Goal: Communication & Community: Answer question/provide support

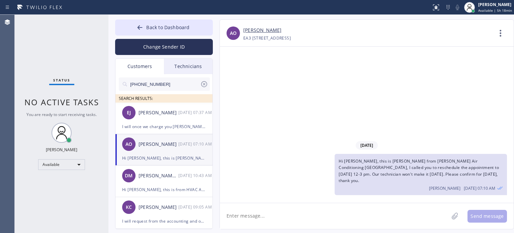
click at [176, 21] on button "Back to Dashboard" at bounding box center [164, 27] width 98 height 16
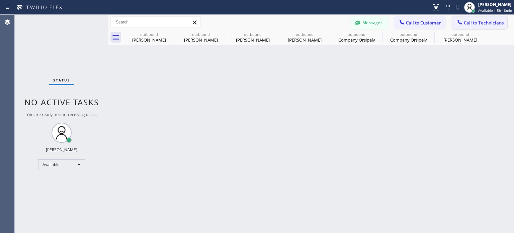
click at [490, 22] on span "Call to Technicians" at bounding box center [484, 23] width 40 height 6
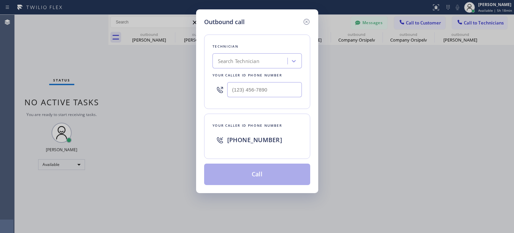
click at [245, 61] on div "Search Technician" at bounding box center [239, 61] width 42 height 8
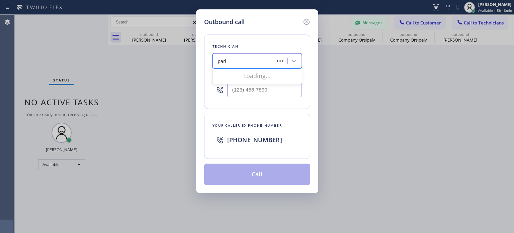
type input "[GEOGRAPHIC_DATA]"
click at [239, 75] on div "Paris [PERSON_NAME]" at bounding box center [257, 75] width 89 height 12
type input "[PHONE_NUMBER]"
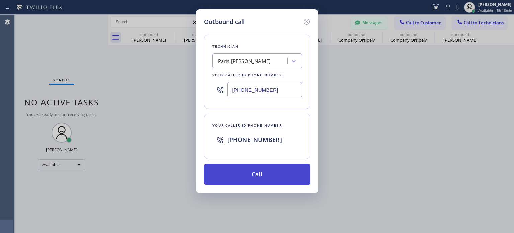
click at [262, 170] on button "Call" at bounding box center [257, 173] width 106 height 21
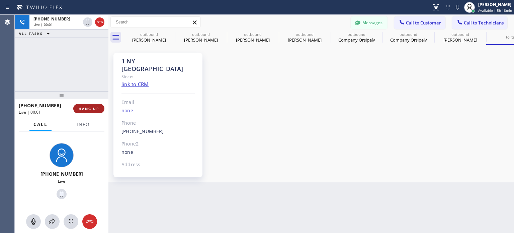
click at [96, 107] on span "HANG UP" at bounding box center [89, 108] width 20 height 5
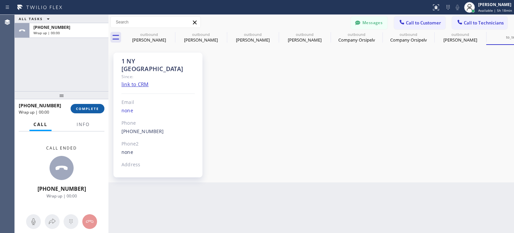
click at [100, 106] on button "COMPLETE" at bounding box center [88, 108] width 34 height 9
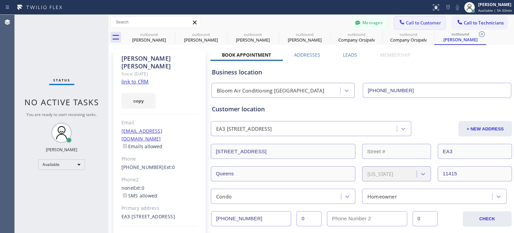
click at [406, 22] on span "Call to Customer" at bounding box center [423, 23] width 35 height 6
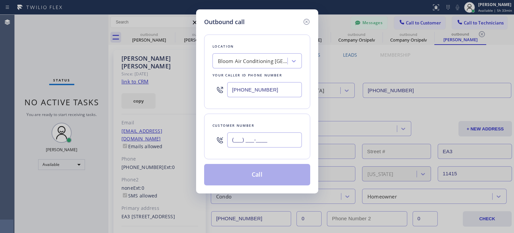
click at [258, 144] on input "(___) ___-____" at bounding box center [264, 139] width 75 height 15
paste input "646) 463-0614"
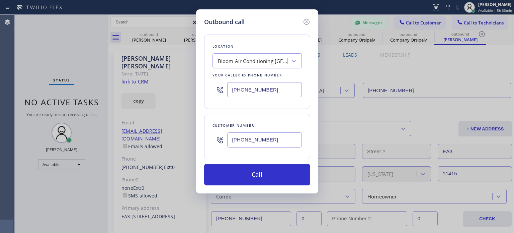
type input "[PHONE_NUMBER]"
click at [242, 86] on input "[PHONE_NUMBER]" at bounding box center [264, 89] width 75 height 15
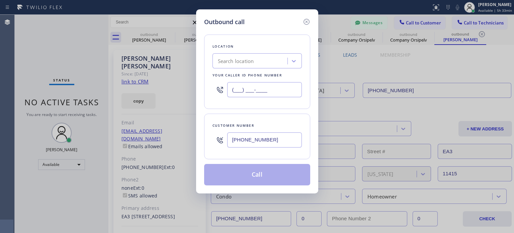
type input "(___) ___-____"
click at [246, 61] on div "Search location" at bounding box center [236, 61] width 36 height 8
paste input "Best Brooklyn Heating and AC Repair"
type input "Best Brooklyn Heating and AC Repair"
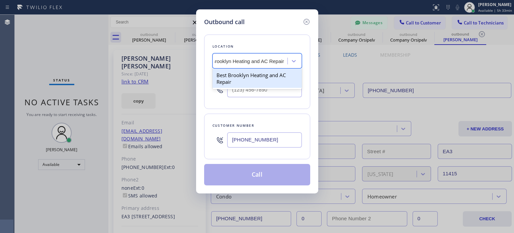
click at [249, 74] on div "Best Brooklyn Heating and AC Repair" at bounding box center [257, 78] width 89 height 19
type input "[PHONE_NUMBER]"
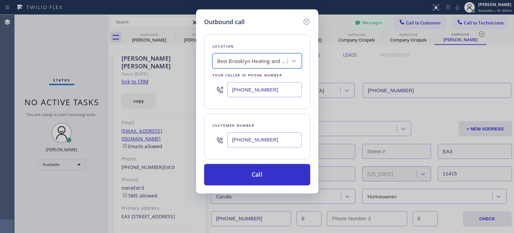
scroll to position [0, 0]
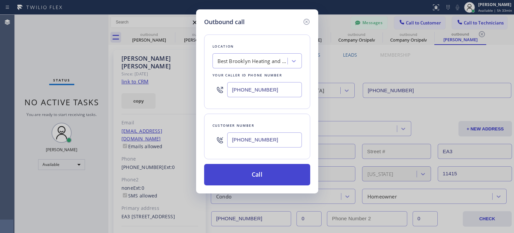
click at [256, 173] on button "Call" at bounding box center [257, 174] width 106 height 21
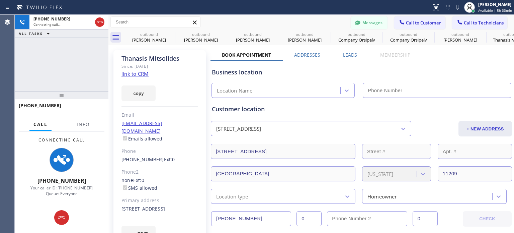
type input "[PHONE_NUMBER]"
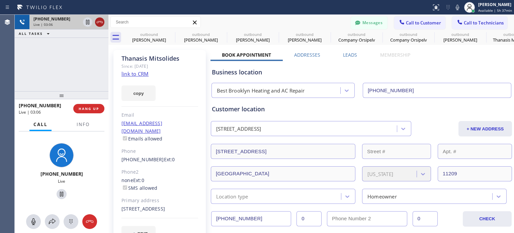
click at [100, 22] on icon at bounding box center [100, 22] width 8 height 8
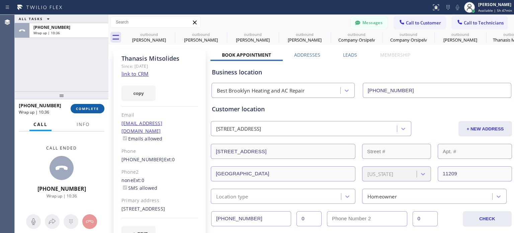
click at [91, 106] on span "COMPLETE" at bounding box center [87, 108] width 23 height 5
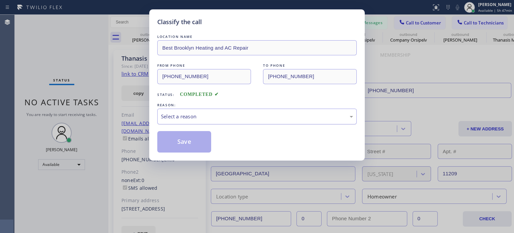
click at [202, 118] on div "Select a reason" at bounding box center [257, 116] width 192 height 8
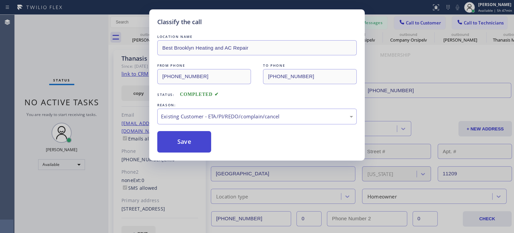
click at [177, 143] on button "Save" at bounding box center [184, 141] width 54 height 21
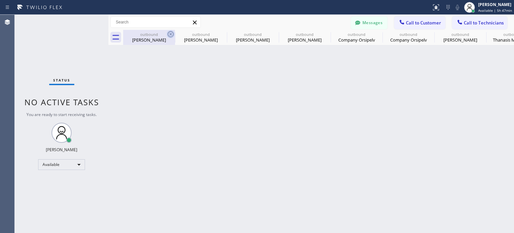
click at [171, 32] on icon at bounding box center [171, 34] width 8 height 8
click at [0, 0] on icon at bounding box center [0, 0] width 0 height 0
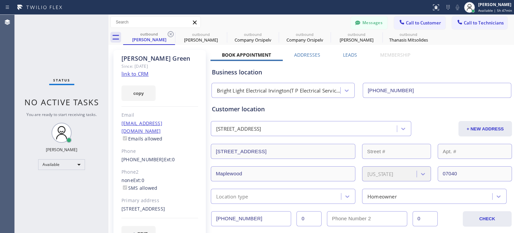
click at [171, 32] on icon at bounding box center [171, 34] width 8 height 8
type input "[PHONE_NUMBER]"
click at [0, 0] on icon at bounding box center [0, 0] width 0 height 0
type input "[PHONE_NUMBER]"
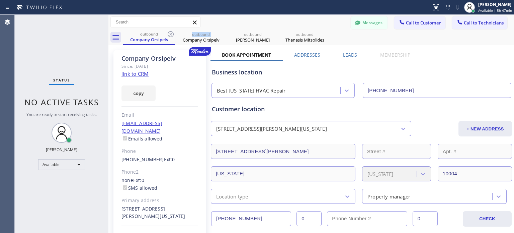
click at [171, 32] on icon at bounding box center [171, 34] width 8 height 8
type input "[PHONE_NUMBER]"
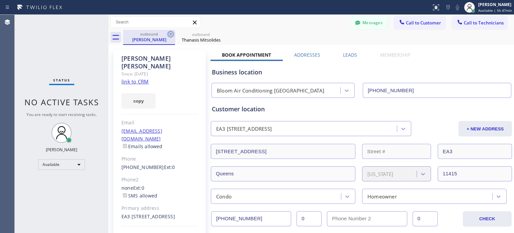
click at [171, 32] on icon at bounding box center [171, 34] width 8 height 8
type input "[PHONE_NUMBER]"
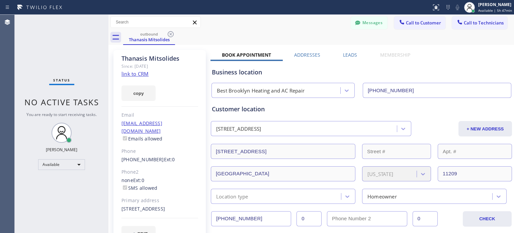
click at [171, 32] on icon at bounding box center [171, 34] width 8 height 8
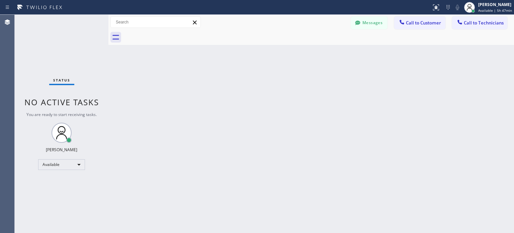
click at [170, 31] on div at bounding box center [318, 37] width 391 height 15
click at [472, 26] on button "Call to Technicians" at bounding box center [479, 22] width 55 height 13
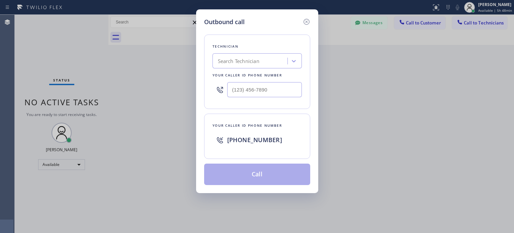
drag, startPoint x: 259, startPoint y: 63, endPoint x: 240, endPoint y: 49, distance: 23.0
click at [257, 62] on div "Search Technician" at bounding box center [239, 61] width 42 height 8
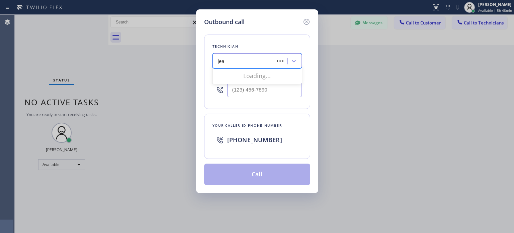
type input "[PERSON_NAME]"
click at [250, 74] on div "[PERSON_NAME]" at bounding box center [257, 75] width 89 height 12
type input "[PHONE_NUMBER]"
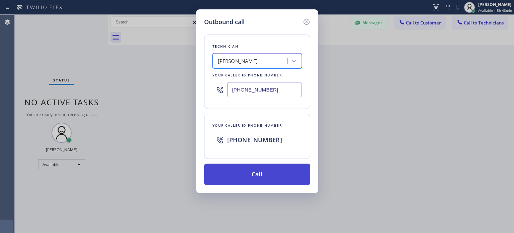
click at [256, 173] on button "Call" at bounding box center [257, 173] width 106 height 21
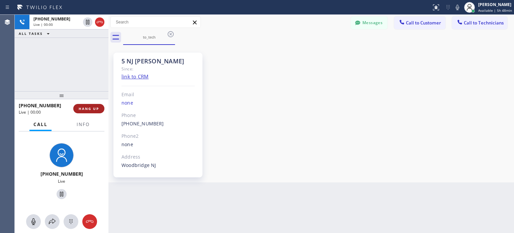
click at [85, 108] on span "HANG UP" at bounding box center [89, 108] width 20 height 5
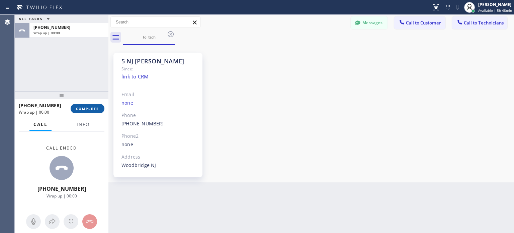
click at [85, 107] on span "COMPLETE" at bounding box center [87, 108] width 23 height 5
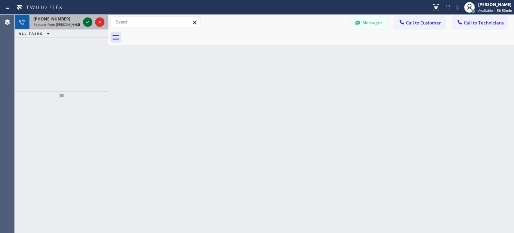
click at [85, 21] on icon at bounding box center [88, 22] width 8 height 8
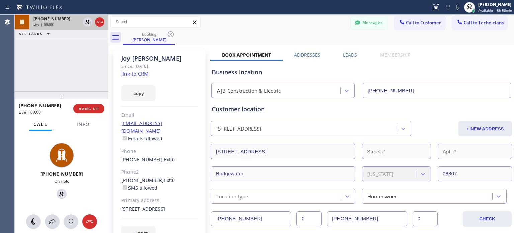
type input "[PHONE_NUMBER]"
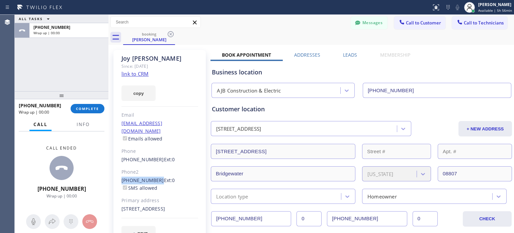
drag, startPoint x: 128, startPoint y: 172, endPoint x: 143, endPoint y: 163, distance: 17.6
click at [155, 170] on div "[PERSON_NAME] Since: [DATE] link to CRM copy Email [EMAIL_ADDRESS][DOMAIN_NAME]…" at bounding box center [159, 149] width 92 height 199
click at [81, 107] on span "COMPLETE" at bounding box center [87, 108] width 23 height 5
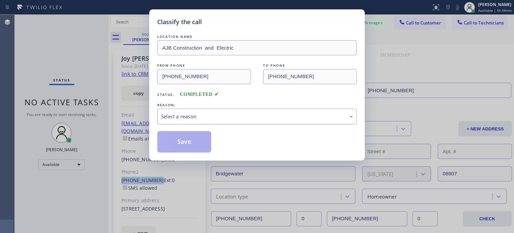
click at [234, 112] on div "Select a reason" at bounding box center [257, 116] width 192 height 8
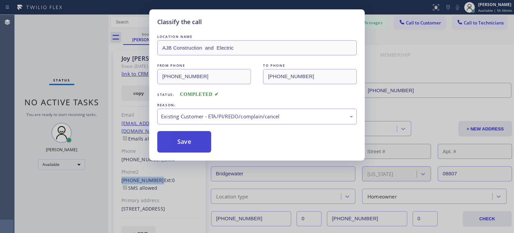
drag, startPoint x: 242, startPoint y: 151, endPoint x: 202, endPoint y: 148, distance: 40.6
drag, startPoint x: 198, startPoint y: 146, endPoint x: 277, endPoint y: 111, distance: 86.3
click at [199, 145] on button "Save" at bounding box center [184, 141] width 54 height 21
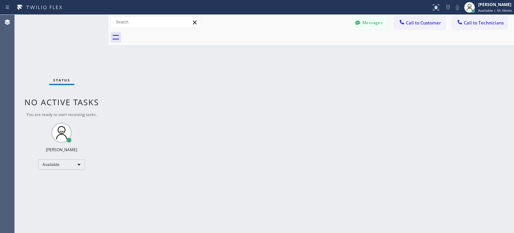
click at [414, 25] on span "Call to Customer" at bounding box center [423, 23] width 35 height 6
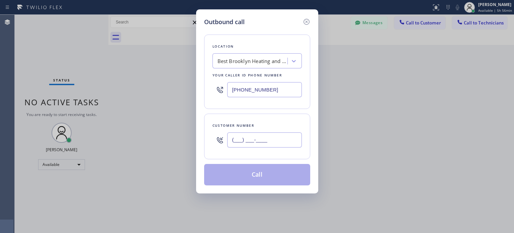
click at [249, 140] on input "(___) ___-____" at bounding box center [264, 139] width 75 height 15
paste input "908) 838-8412"
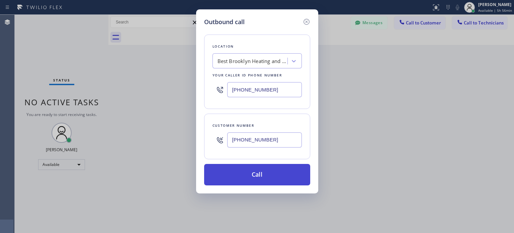
type input "[PHONE_NUMBER]"
click at [251, 175] on button "Call" at bounding box center [257, 174] width 106 height 21
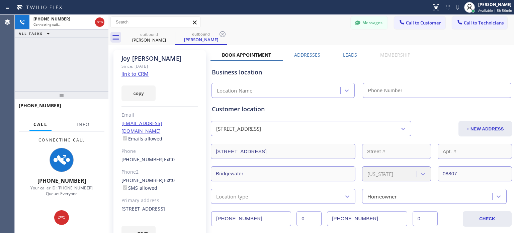
type input "[PHONE_NUMBER]"
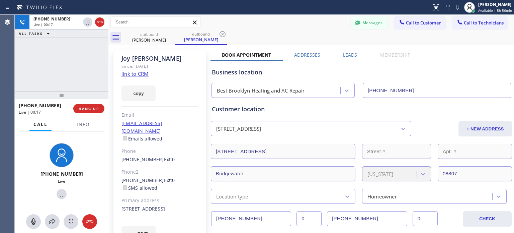
click at [379, 41] on div "outbound [PERSON_NAME] outbound [PERSON_NAME]" at bounding box center [318, 37] width 391 height 15
click at [289, 35] on div "outbound [PERSON_NAME] outbound [PERSON_NAME]" at bounding box center [318, 37] width 391 height 15
click at [281, 31] on div "outbound [PERSON_NAME] outbound [PERSON_NAME]" at bounding box center [318, 37] width 391 height 15
click at [298, 32] on div "outbound [PERSON_NAME] outbound [PERSON_NAME]" at bounding box center [318, 37] width 391 height 15
click at [300, 33] on div "outbound [PERSON_NAME] outbound [PERSON_NAME]" at bounding box center [318, 37] width 391 height 15
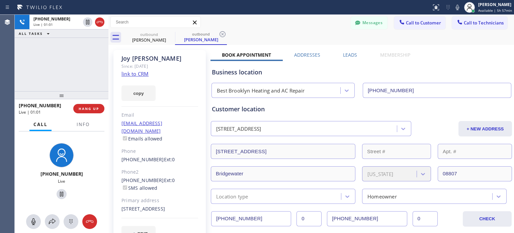
click at [300, 34] on div "outbound [PERSON_NAME] outbound [PERSON_NAME]" at bounding box center [318, 37] width 391 height 15
click at [293, 34] on div "outbound [PERSON_NAME] outbound [PERSON_NAME]" at bounding box center [318, 37] width 391 height 15
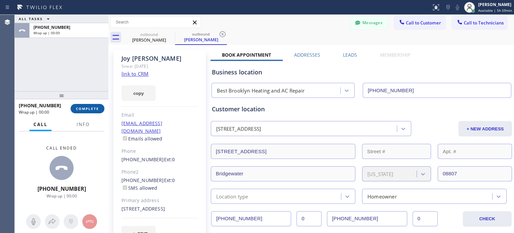
click at [83, 107] on span "COMPLETE" at bounding box center [87, 108] width 23 height 5
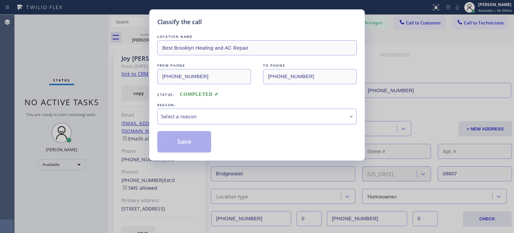
click at [234, 107] on div "REASON:" at bounding box center [257, 104] width 200 height 7
click at [233, 115] on div "Select a reason" at bounding box center [257, 116] width 192 height 8
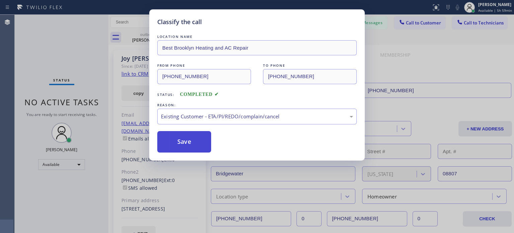
click at [196, 142] on button "Save" at bounding box center [184, 141] width 54 height 21
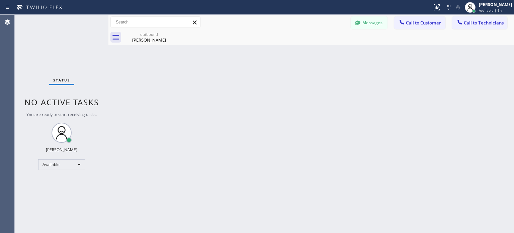
drag, startPoint x: 418, startPoint y: 93, endPoint x: 410, endPoint y: 83, distance: 13.1
click at [418, 93] on div "Back to Dashboard Change Sender ID Customers Technicians [PHONE_NUMBER] SEARCH …" at bounding box center [311, 124] width 406 height 218
drag, startPoint x: 408, startPoint y: 83, endPoint x: 317, endPoint y: 75, distance: 92.1
click at [408, 83] on div "Back to Dashboard Change Sender ID Customers Technicians [PHONE_NUMBER] SEARCH …" at bounding box center [311, 124] width 406 height 218
click at [372, 25] on button "Messages" at bounding box center [369, 22] width 37 height 13
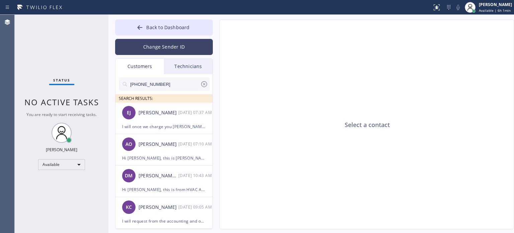
click at [162, 42] on button "Change Sender ID" at bounding box center [164, 47] width 98 height 16
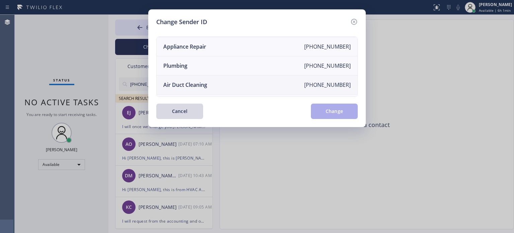
scroll to position [78, 0]
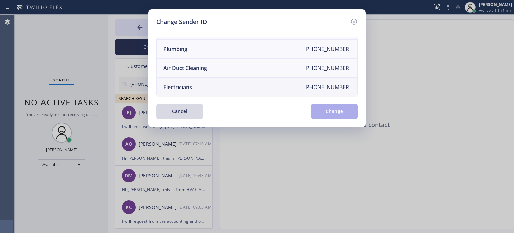
click at [195, 82] on li "Electricians [PHONE_NUMBER]" at bounding box center [257, 87] width 201 height 19
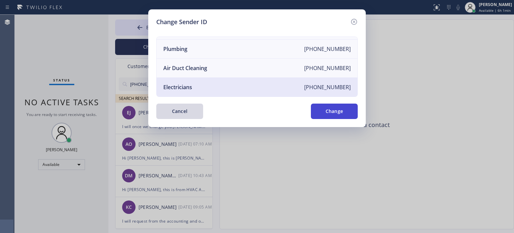
click at [335, 110] on button "Change" at bounding box center [334, 110] width 47 height 15
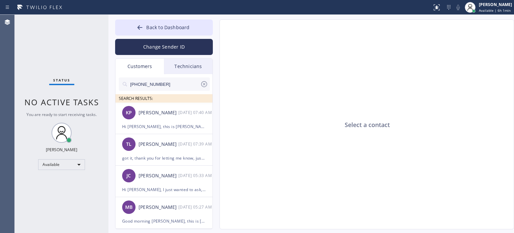
click at [182, 68] on div "Technicians" at bounding box center [188, 66] width 49 height 15
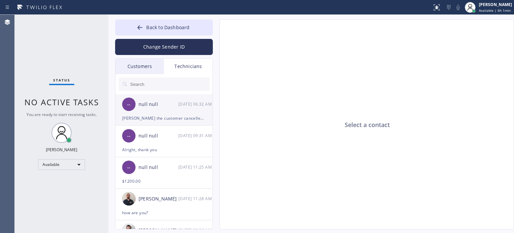
click at [155, 119] on div "[PERSON_NAME] the customer cancelled already" at bounding box center [164, 118] width 84 height 8
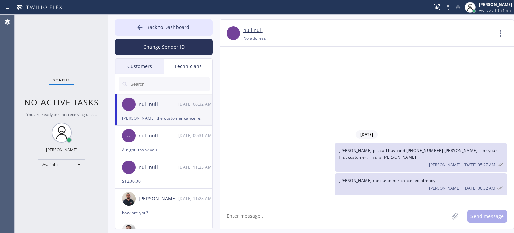
click at [258, 208] on textarea at bounding box center [334, 216] width 229 height 26
type textarea "[PERSON_NAME] answer our call please"
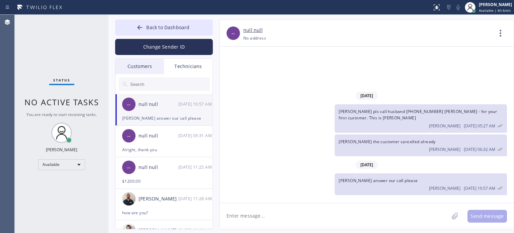
click at [167, 118] on div "[PERSON_NAME] answer our call please" at bounding box center [164, 118] width 84 height 8
click at [186, 29] on span "Back to Dashboard" at bounding box center [167, 27] width 43 height 6
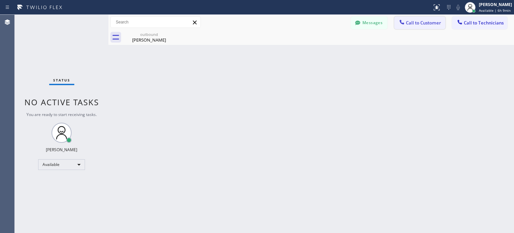
click at [407, 22] on span "Call to Customer" at bounding box center [423, 23] width 35 height 6
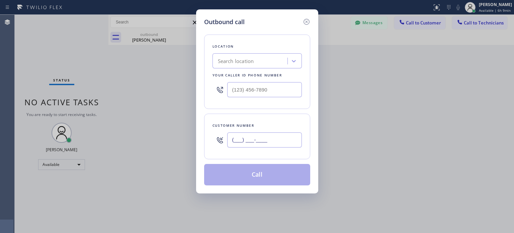
click at [256, 136] on input "(___) ___-____" at bounding box center [264, 139] width 75 height 15
paste input "908) 838-8412"
type input "[PHONE_NUMBER]"
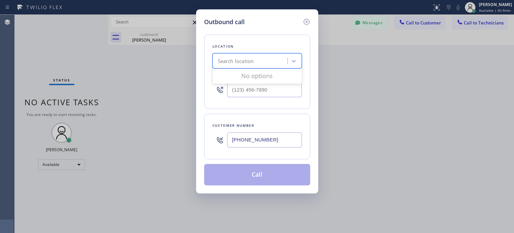
click at [249, 62] on div "Search location" at bounding box center [236, 61] width 36 height 8
paste input "AJB Construction & Electric"
type input "AJB Construction & Electric"
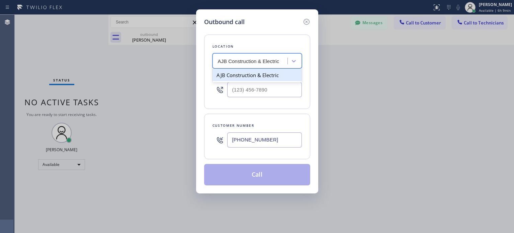
scroll to position [0, 0]
click at [253, 68] on div "AJB Construction & Electric" at bounding box center [257, 75] width 89 height 15
click at [253, 73] on div "AJB Construction & Electric" at bounding box center [257, 75] width 89 height 12
type input "[PHONE_NUMBER]"
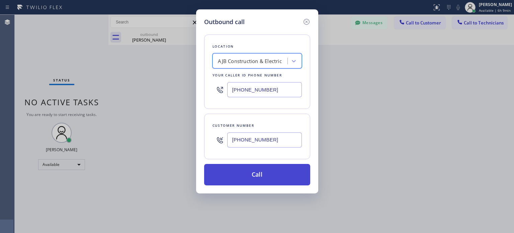
click at [237, 172] on button "Call" at bounding box center [257, 174] width 106 height 21
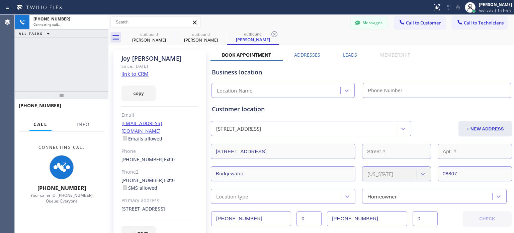
scroll to position [110, 0]
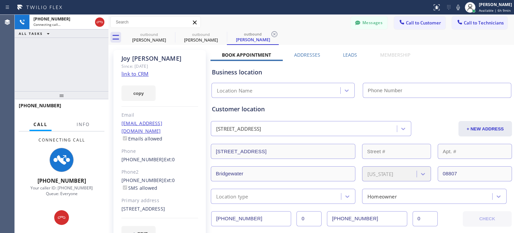
type input "[PHONE_NUMBER]"
